Goal: Task Accomplishment & Management: Complete application form

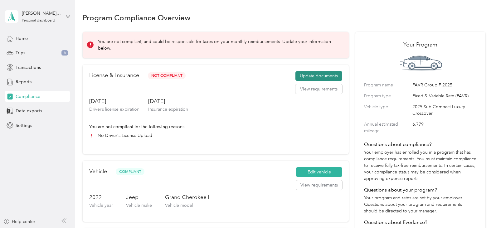
click at [319, 73] on button "Update documents" at bounding box center [318, 76] width 47 height 10
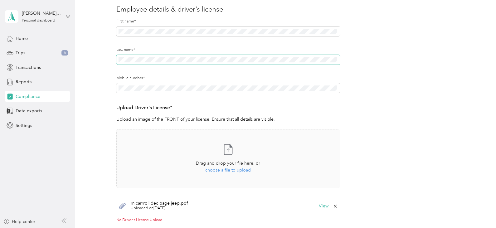
scroll to position [94, 0]
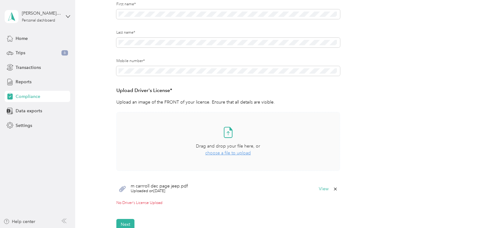
click at [234, 152] on span "choose a file to upload" at bounding box center [228, 152] width 46 height 5
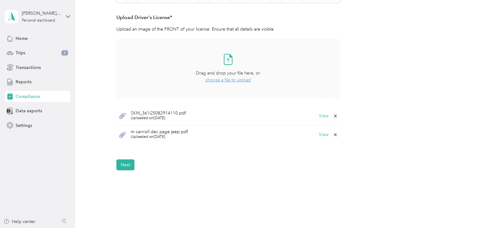
scroll to position [187, 0]
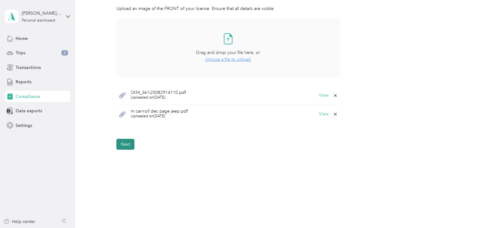
click at [124, 144] on button "Next" at bounding box center [125, 144] width 18 height 11
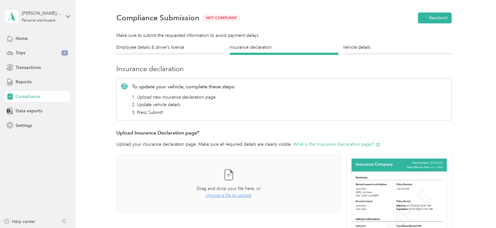
scroll to position [8, 0]
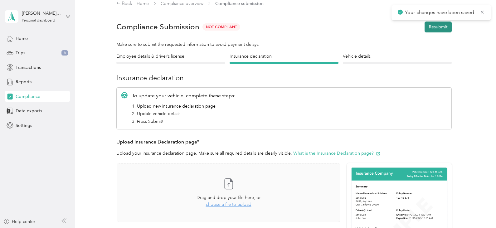
click at [437, 25] on button "Resubmit" at bounding box center [438, 27] width 27 height 11
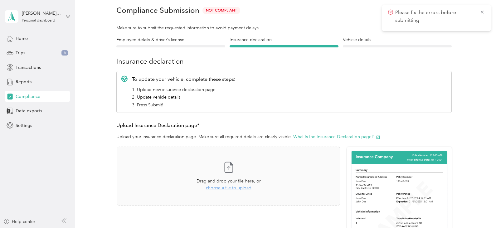
scroll to position [39, 0]
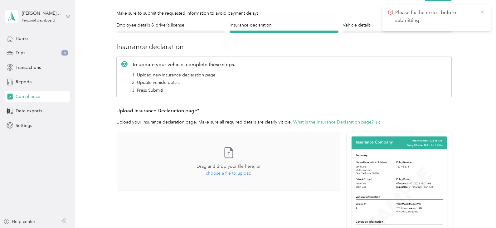
click at [482, 11] on icon at bounding box center [482, 12] width 5 height 6
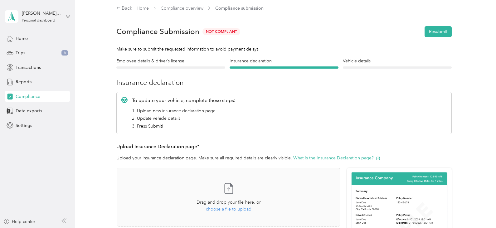
scroll to position [0, 0]
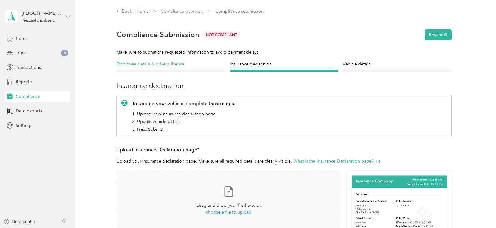
click at [174, 66] on h4 "Employee details & driver’s license" at bounding box center [170, 64] width 109 height 7
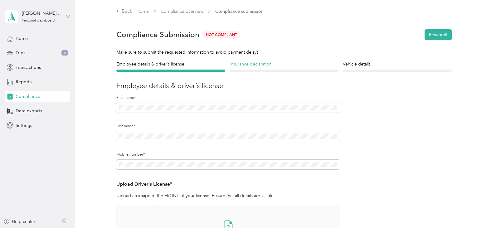
click at [274, 65] on h4 "Insurance declaration" at bounding box center [284, 64] width 109 height 7
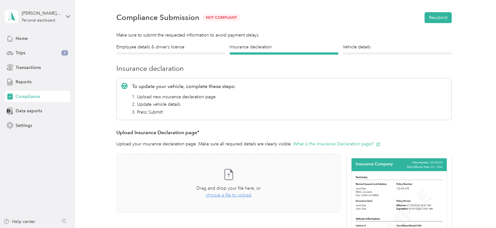
scroll to position [31, 0]
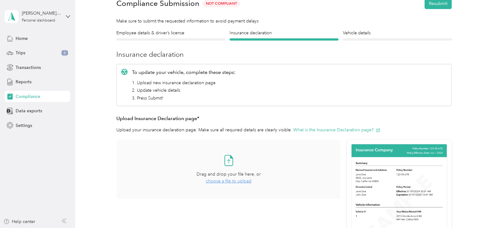
click at [240, 181] on span "choose a file to upload" at bounding box center [229, 180] width 46 height 5
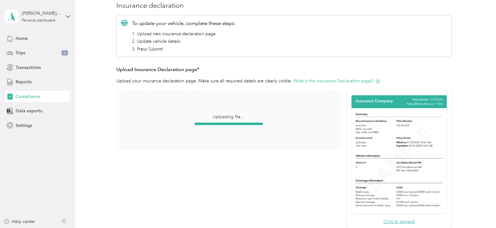
scroll to position [156, 0]
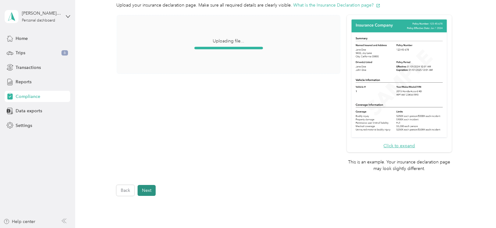
click at [149, 190] on button "Next" at bounding box center [147, 190] width 18 height 11
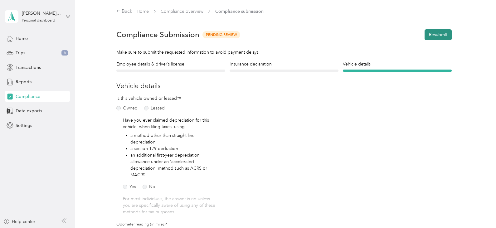
click at [433, 32] on button "Resubmit" at bounding box center [438, 34] width 27 height 11
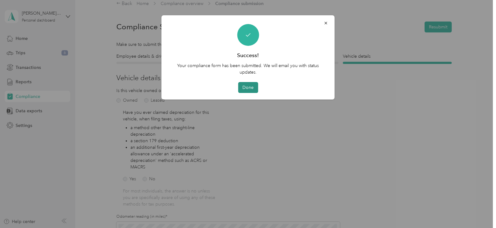
click at [245, 86] on button "Done" at bounding box center [248, 87] width 20 height 11
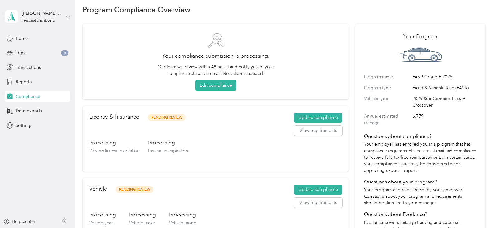
scroll to position [8, 0]
click at [21, 50] on span "Trips" at bounding box center [21, 53] width 10 height 7
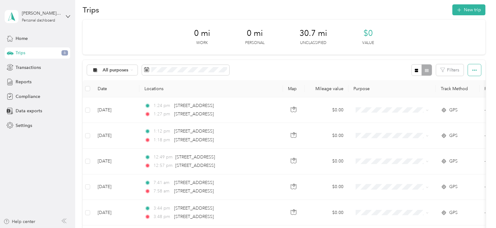
click at [476, 68] on button "button" at bounding box center [474, 70] width 13 height 12
click at [468, 79] on span "Select all" at bounding box center [465, 81] width 17 height 5
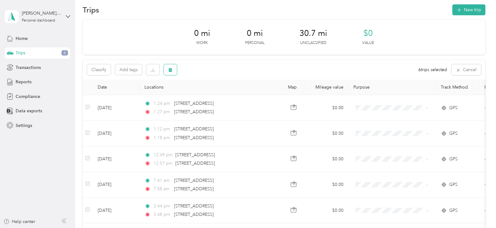
click at [169, 69] on icon "button" at bounding box center [170, 70] width 4 height 4
click at [215, 95] on button "Yes" at bounding box center [217, 96] width 12 height 10
